Goal: Find specific page/section: Find specific page/section

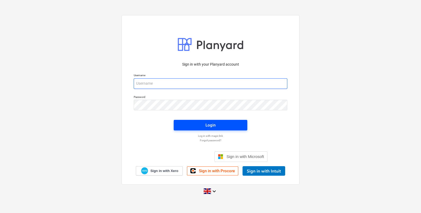
type input "[PERSON_NAME][EMAIL_ADDRESS][DOMAIN_NAME]"
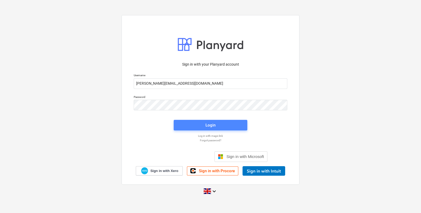
click at [234, 127] on span "Login" at bounding box center [210, 125] width 61 height 7
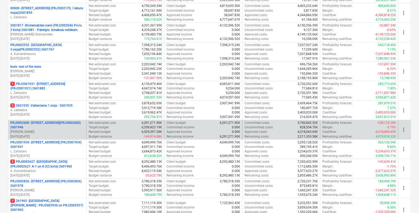
scroll to position [132, 0]
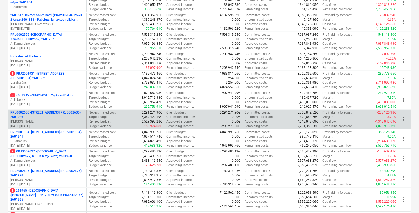
click at [70, 112] on p "PRJ0002600 - [STREET_ADDRESS](PRJ0002600) 2601946" at bounding box center [47, 114] width 74 height 9
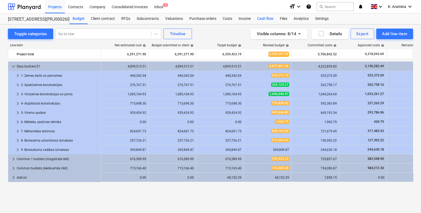
click at [269, 19] on div "Cash flow" at bounding box center [265, 18] width 23 height 11
